Goal: Complete application form: Complete application form

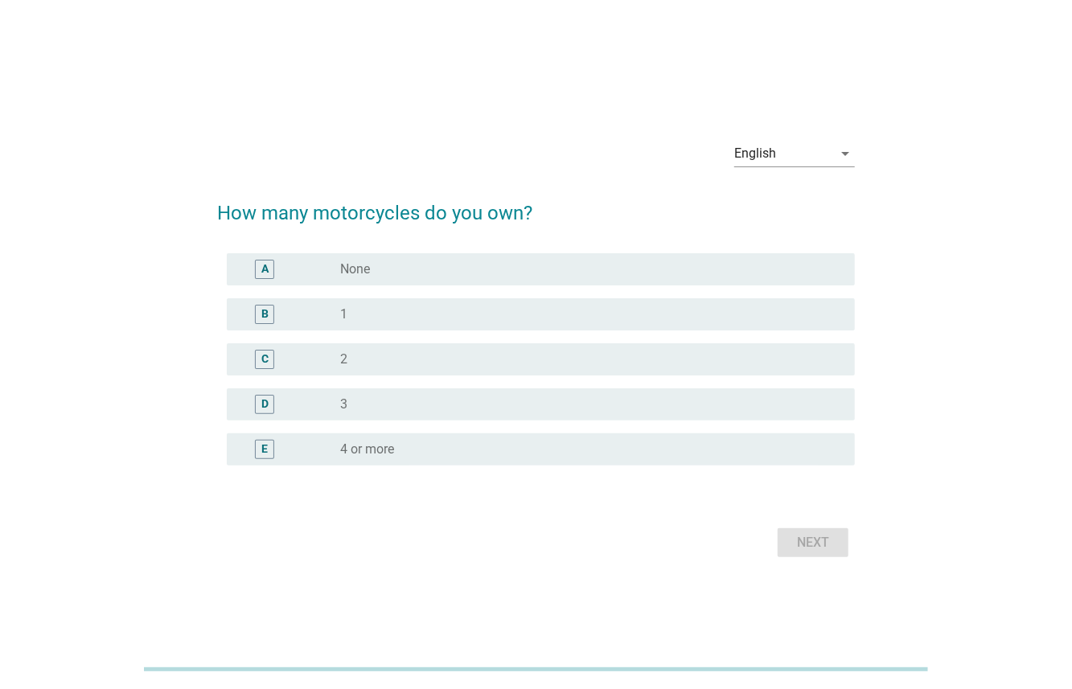
click at [830, 173] on div at bounding box center [794, 178] width 121 height 10
click at [836, 157] on icon "arrow_drop_down" at bounding box center [845, 153] width 19 height 19
click at [804, 214] on div "ภาษาไทย" at bounding box center [794, 205] width 95 height 39
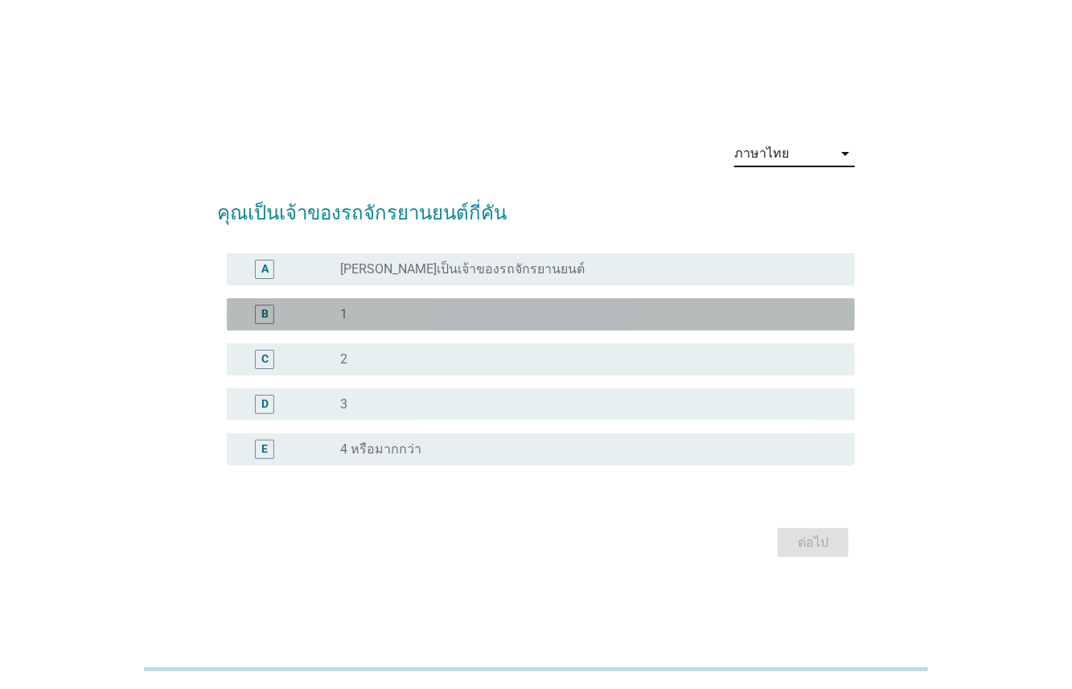
click at [473, 317] on div "radio_button_unchecked 1" at bounding box center [584, 314] width 489 height 16
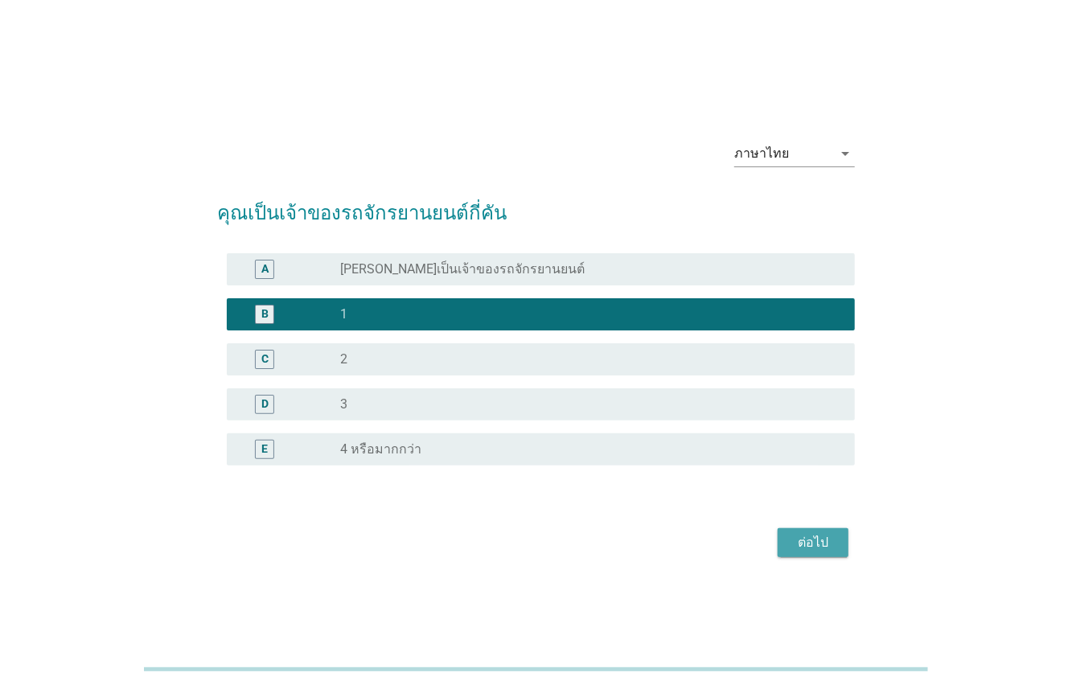
click at [806, 548] on div "ต่อไป" at bounding box center [813, 542] width 45 height 19
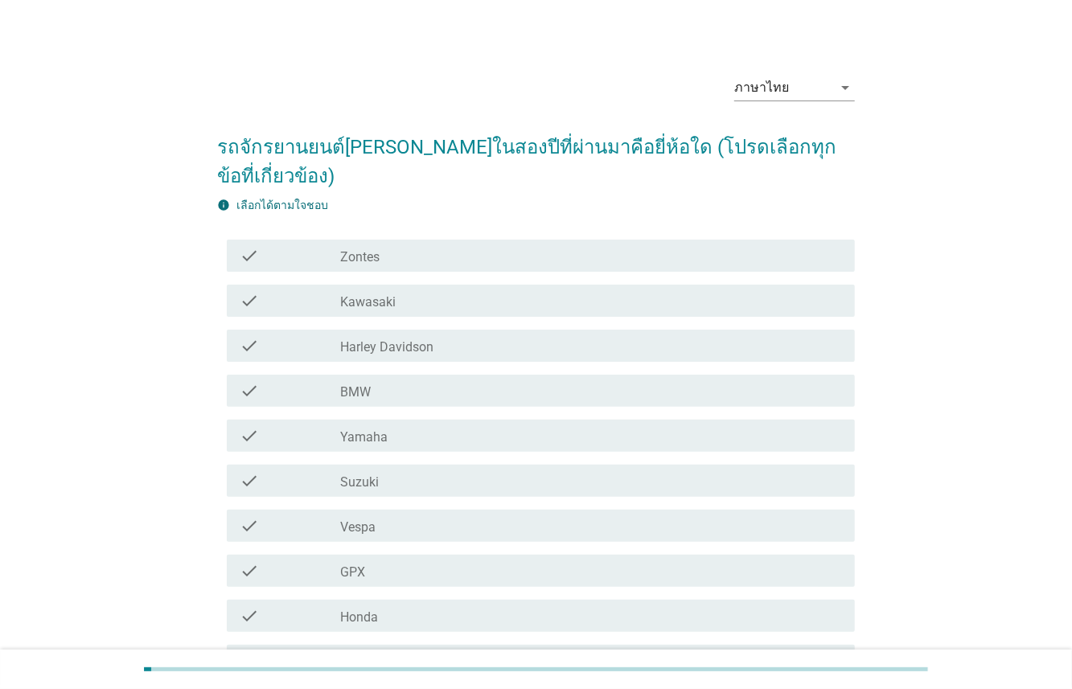
scroll to position [66, 0]
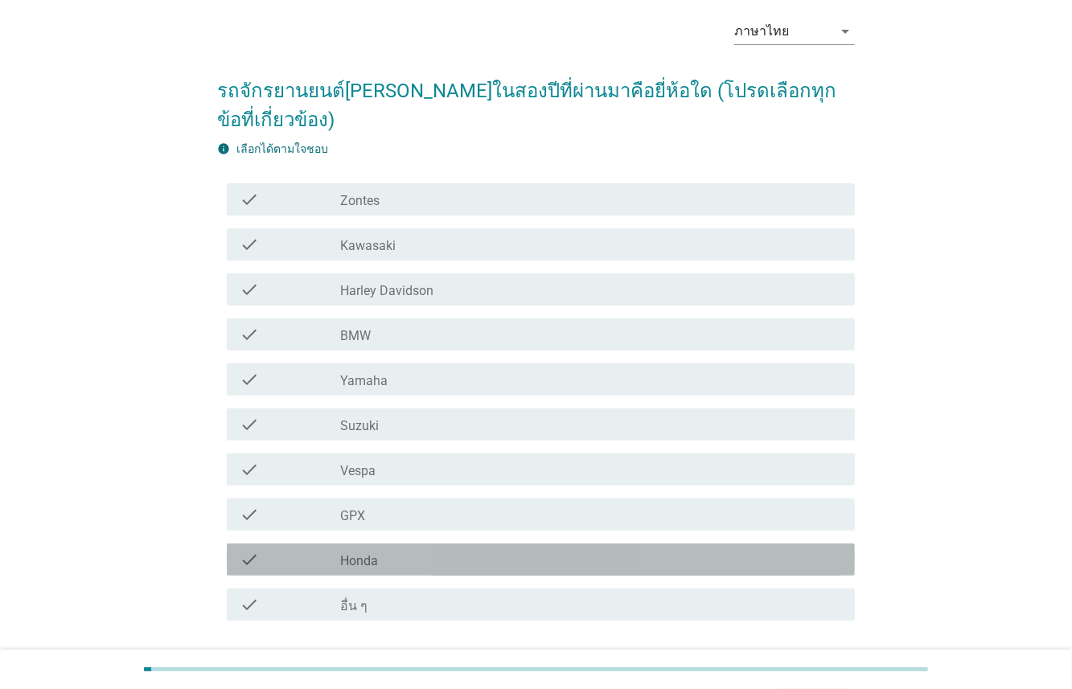
click at [427, 550] on div "check_box_outline_blank Honda" at bounding box center [591, 559] width 502 height 19
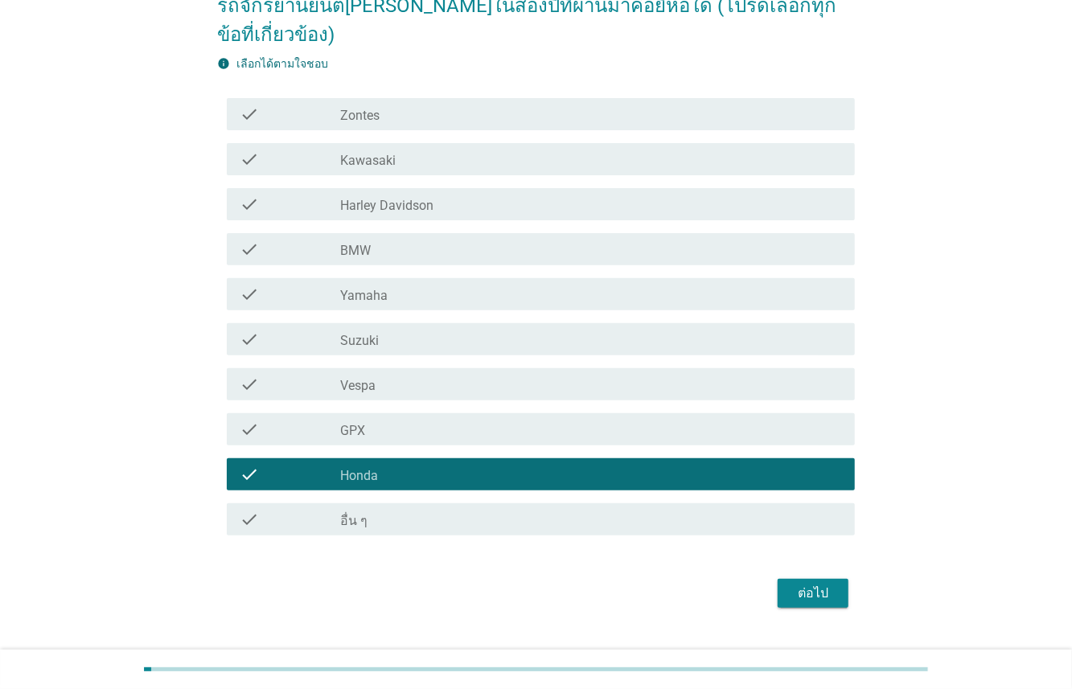
scroll to position [155, 0]
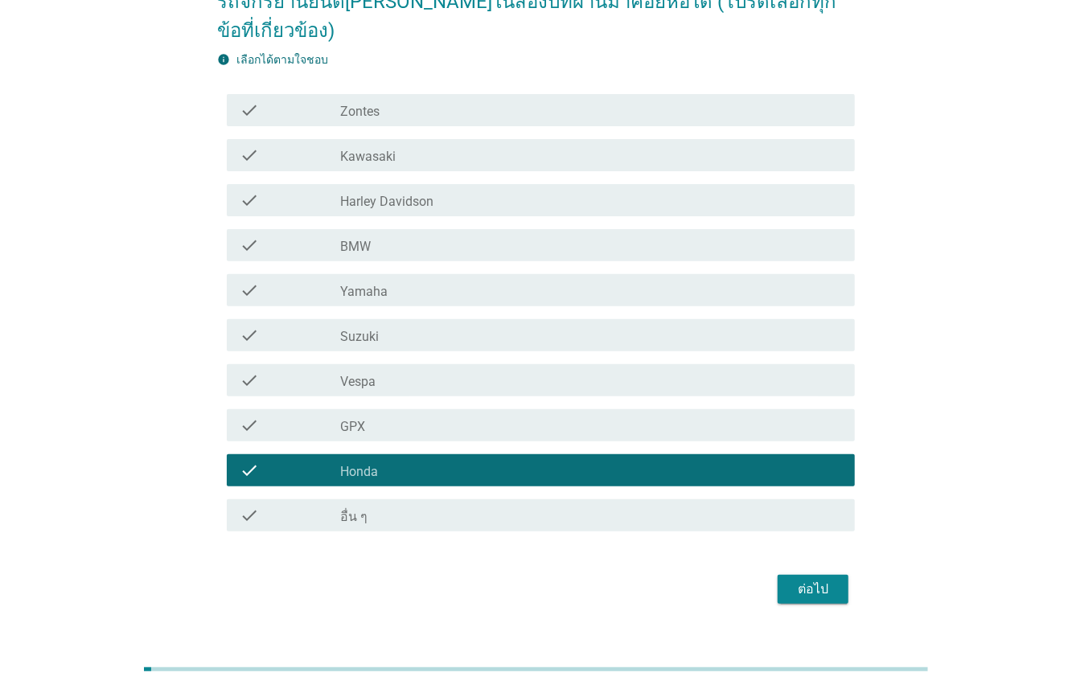
click at [808, 576] on div "ต่อไป" at bounding box center [536, 589] width 638 height 39
click at [813, 580] on div "ต่อไป" at bounding box center [813, 589] width 45 height 19
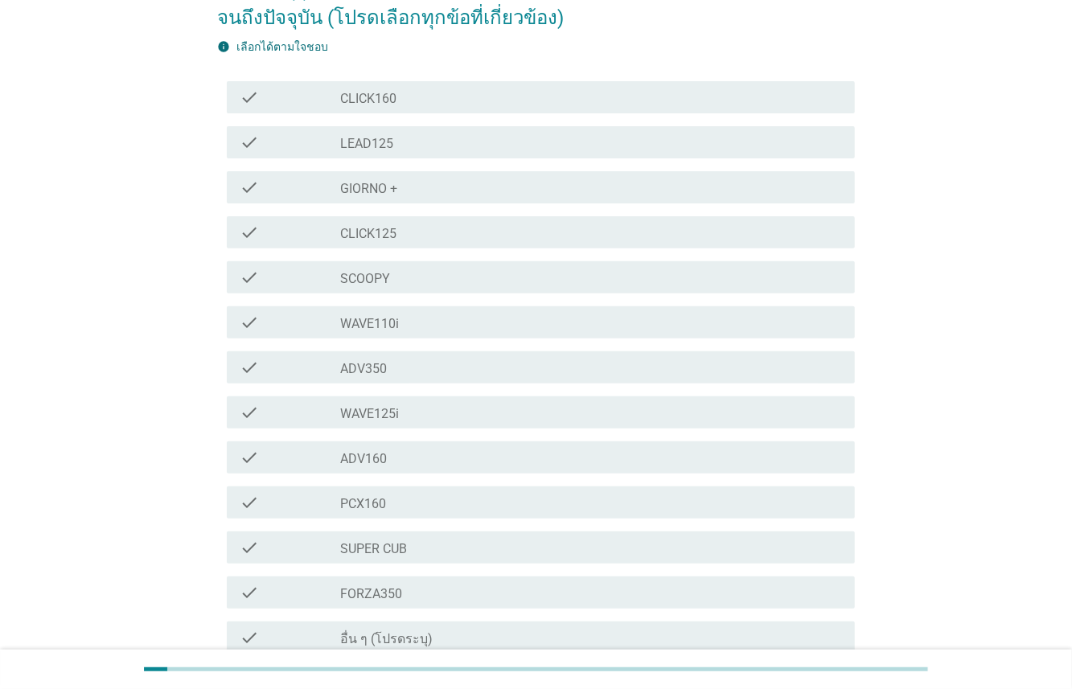
scroll to position [182, 0]
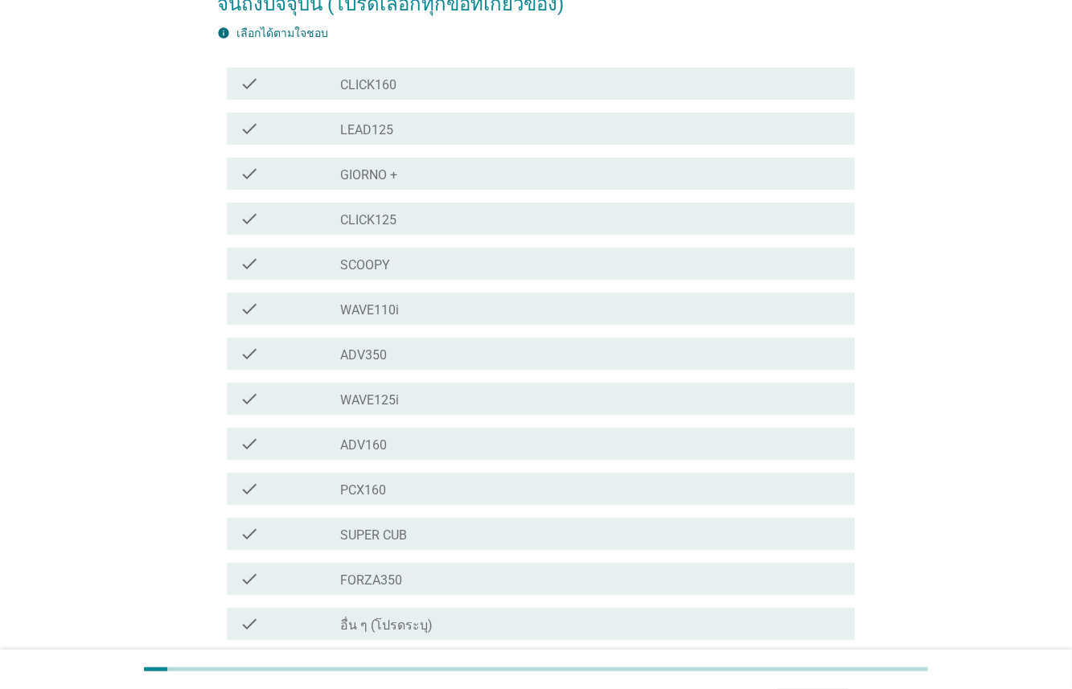
click at [448, 405] on div "check_box_outline_blank WAVE125i" at bounding box center [591, 398] width 502 height 19
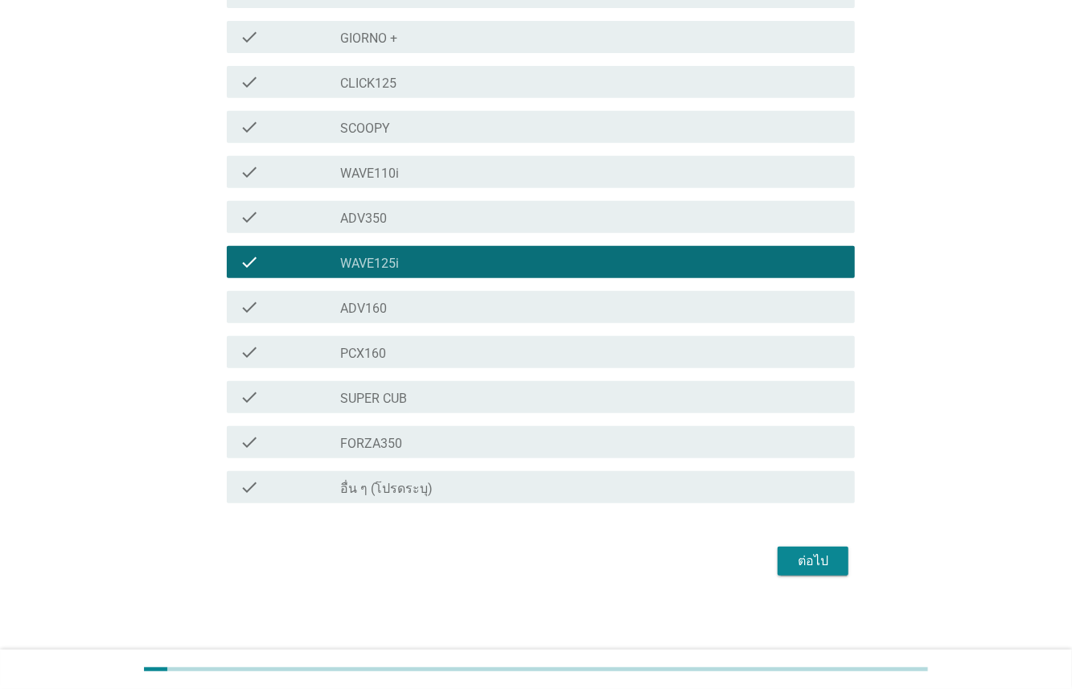
scroll to position [319, 0]
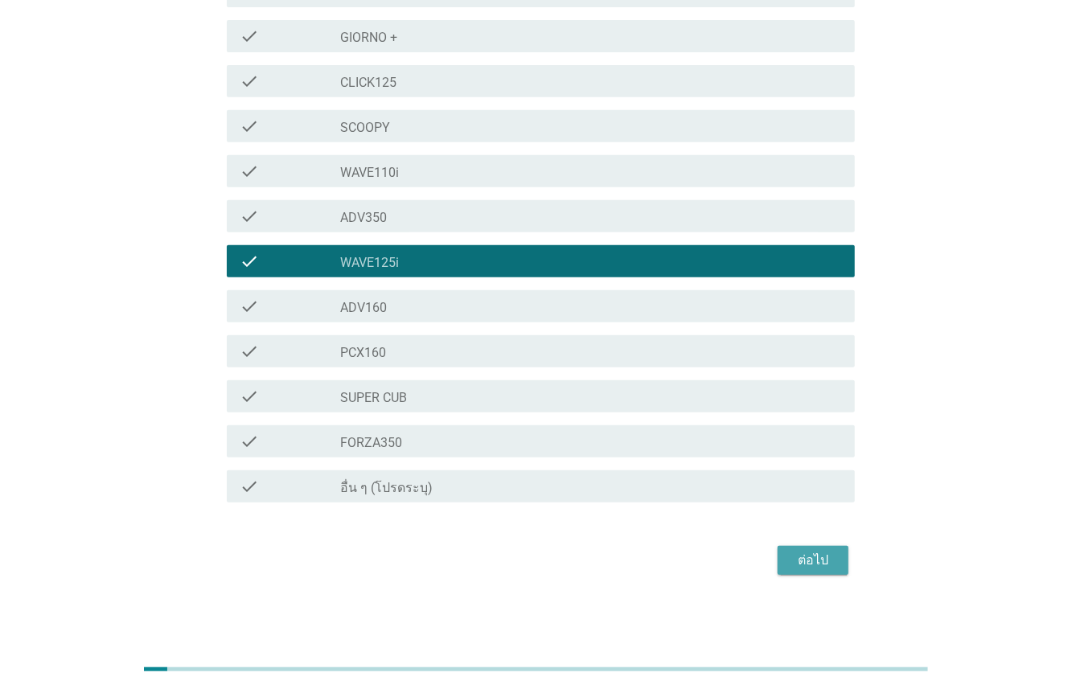
click at [815, 568] on div "ต่อไป" at bounding box center [813, 560] width 45 height 19
